Goal: Find specific page/section: Find specific page/section

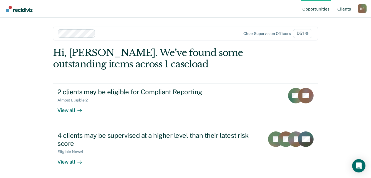
click at [343, 10] on link "Client s" at bounding box center [344, 9] width 16 height 18
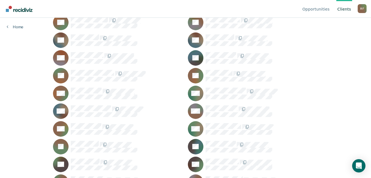
scroll to position [472, 0]
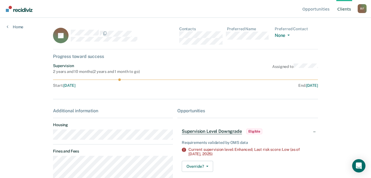
click at [180, 34] on div "JP Contacts Preferred Name Preferred Contact None Call Text Email None" at bounding box center [185, 38] width 265 height 23
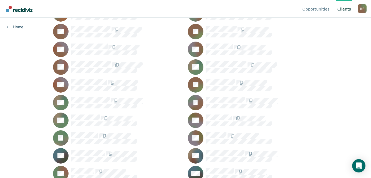
scroll to position [649, 0]
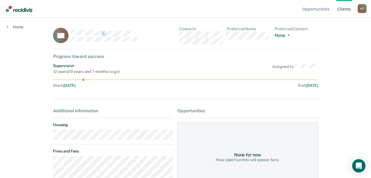
click at [178, 34] on div "CS Contacts Preferred Name Preferred Contact None Call Text Email None" at bounding box center [185, 38] width 265 height 23
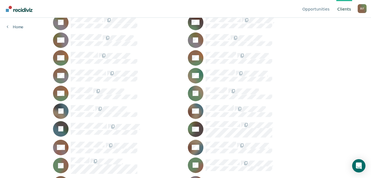
scroll to position [150, 0]
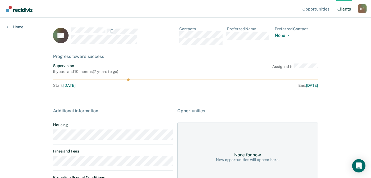
click at [180, 35] on div "AF Contacts Preferred Name Preferred Contact None Call Text Email None" at bounding box center [185, 38] width 265 height 23
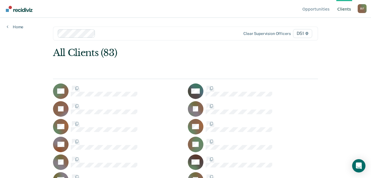
scroll to position [150, 0]
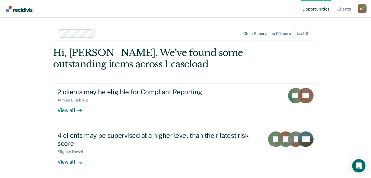
scroll to position [1, 0]
